Goal: Navigation & Orientation: Go to known website

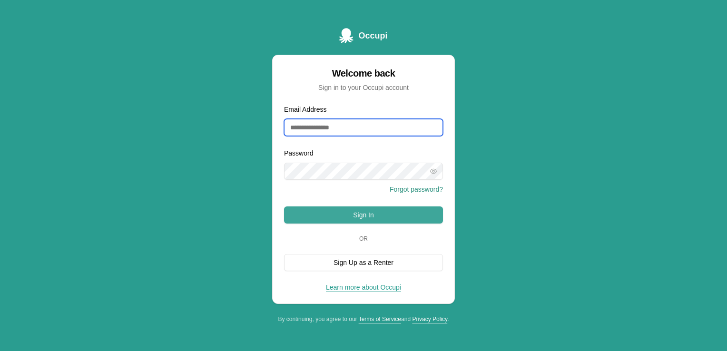
type input "**********"
click at [376, 212] on button "Sign In" at bounding box center [363, 214] width 159 height 17
